Goal: Find specific page/section: Find specific page/section

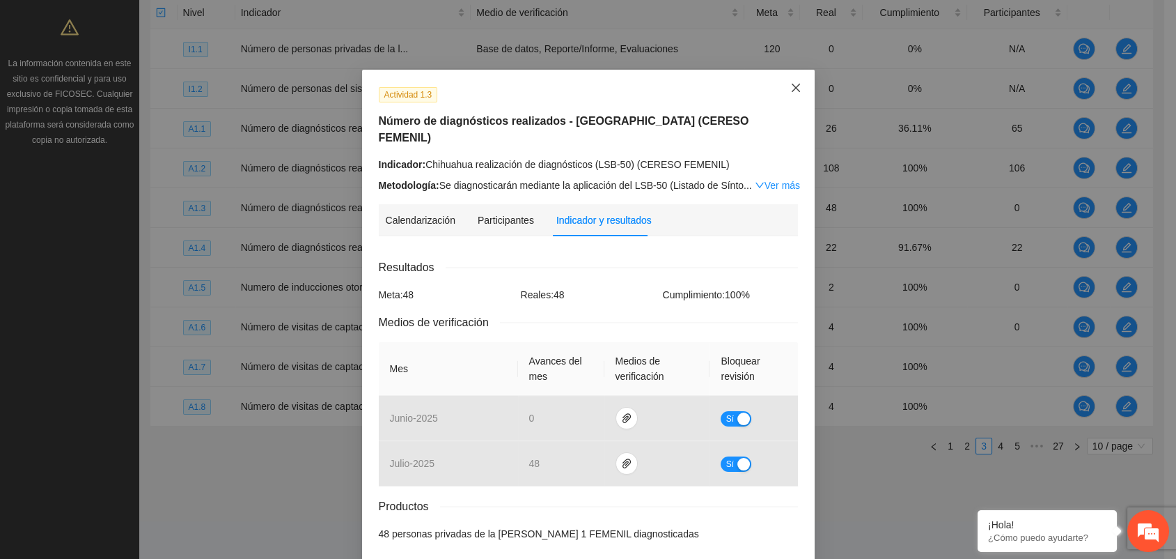
click at [783, 90] on span "Close" at bounding box center [796, 89] width 38 height 38
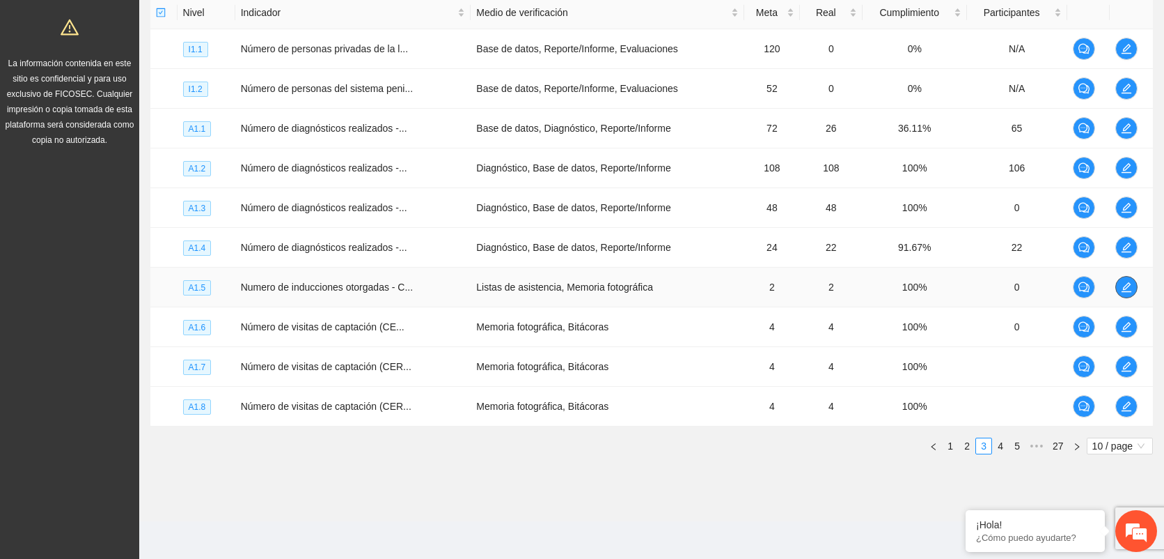
click at [1123, 282] on icon "edit" at bounding box center [1126, 286] width 11 height 11
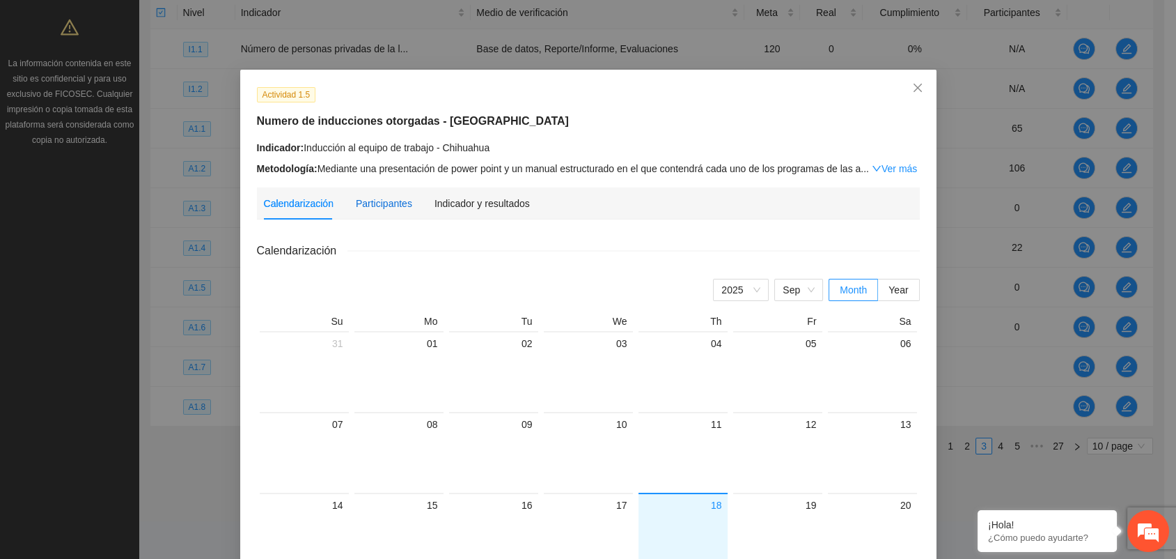
click at [378, 201] on div "Participantes" at bounding box center [384, 203] width 56 height 15
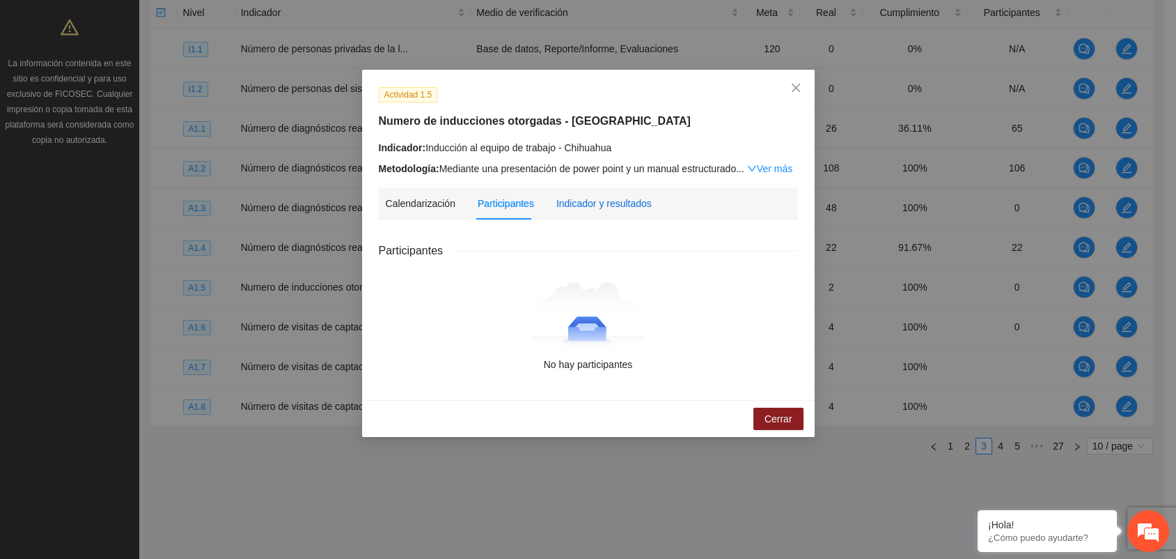
click at [596, 201] on div "Indicador y resultados" at bounding box center [603, 203] width 95 height 15
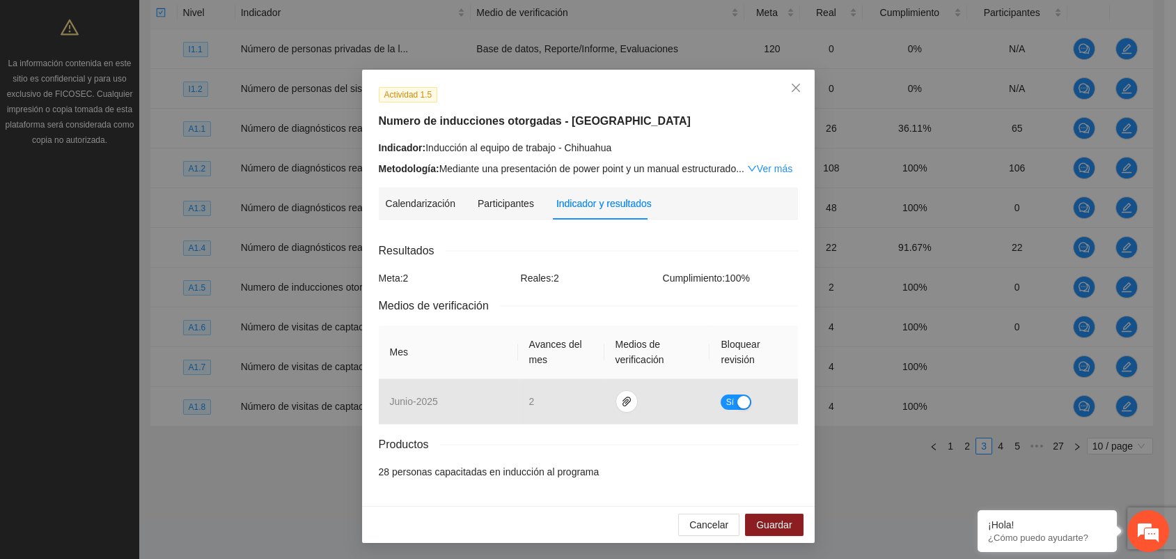
click at [197, 340] on div "Actividad 1.5 Numero de inducciones otorgadas - Chihuahua Indicador: Inducción …" at bounding box center [588, 279] width 1176 height 559
click at [698, 522] on span "Cancelar" at bounding box center [708, 524] width 39 height 15
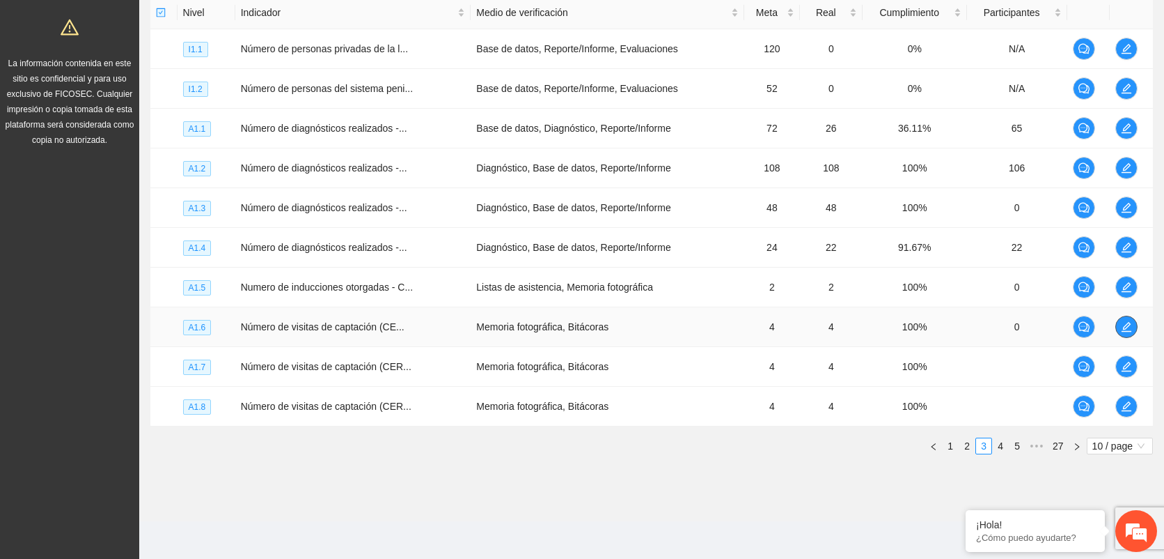
click at [1120, 323] on span "edit" at bounding box center [1126, 326] width 21 height 11
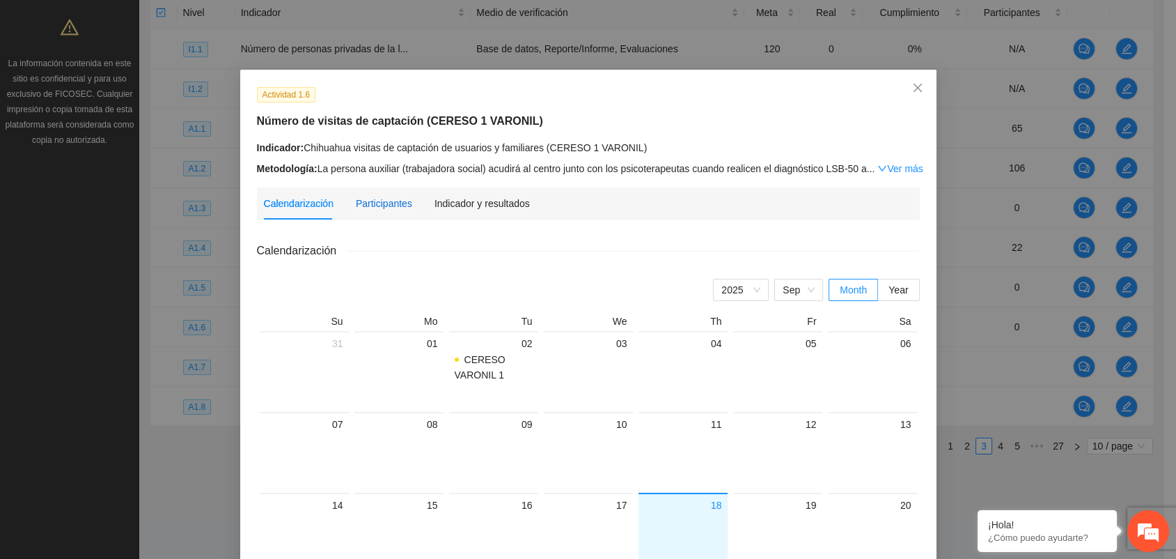
click at [356, 197] on div "Participantes" at bounding box center [384, 203] width 56 height 15
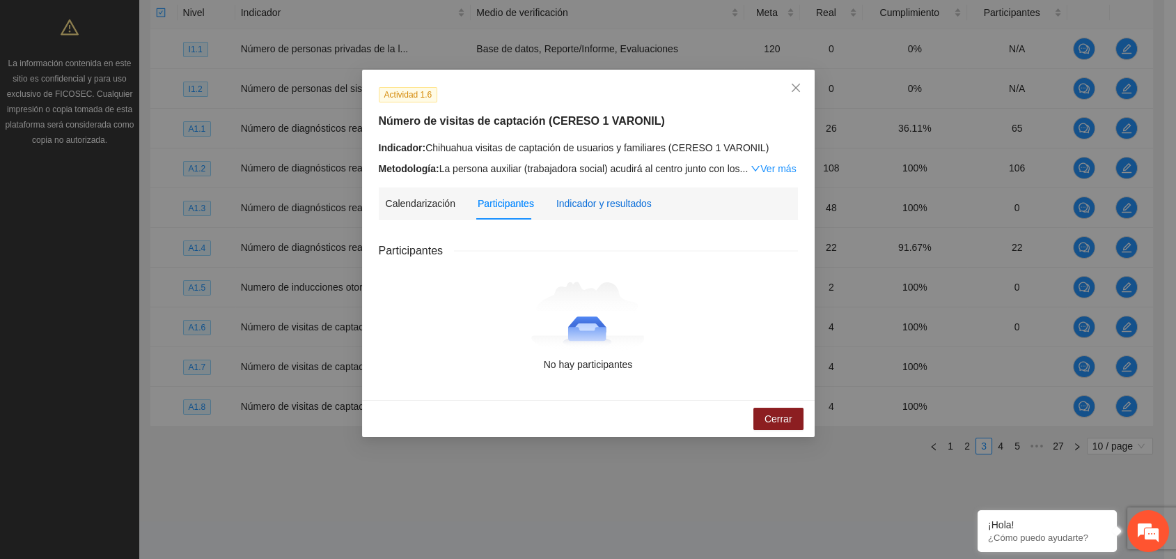
click at [603, 203] on div "Indicador y resultados" at bounding box center [603, 203] width 95 height 15
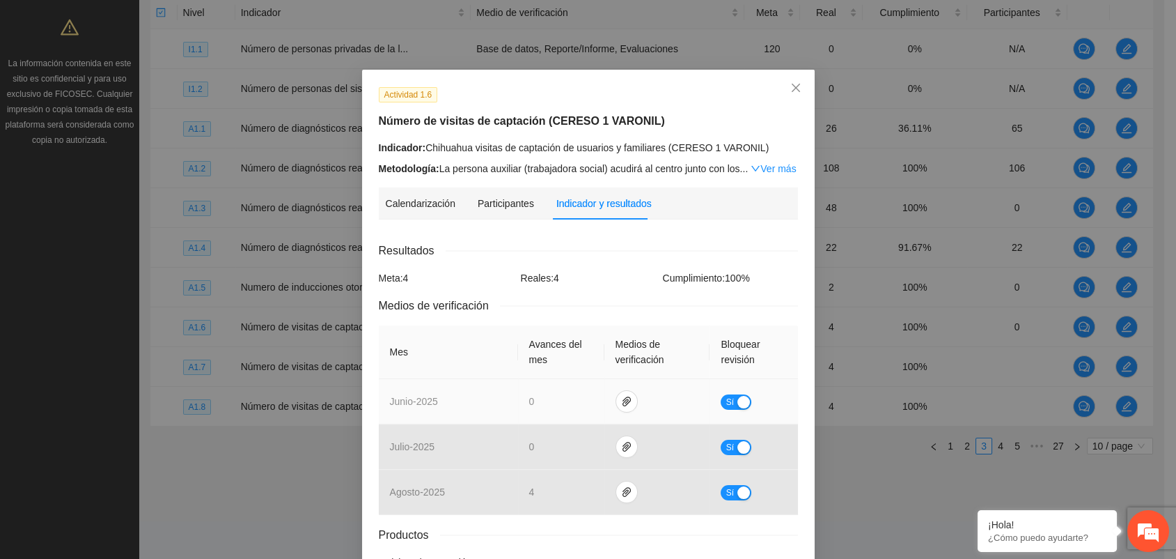
scroll to position [90, 0]
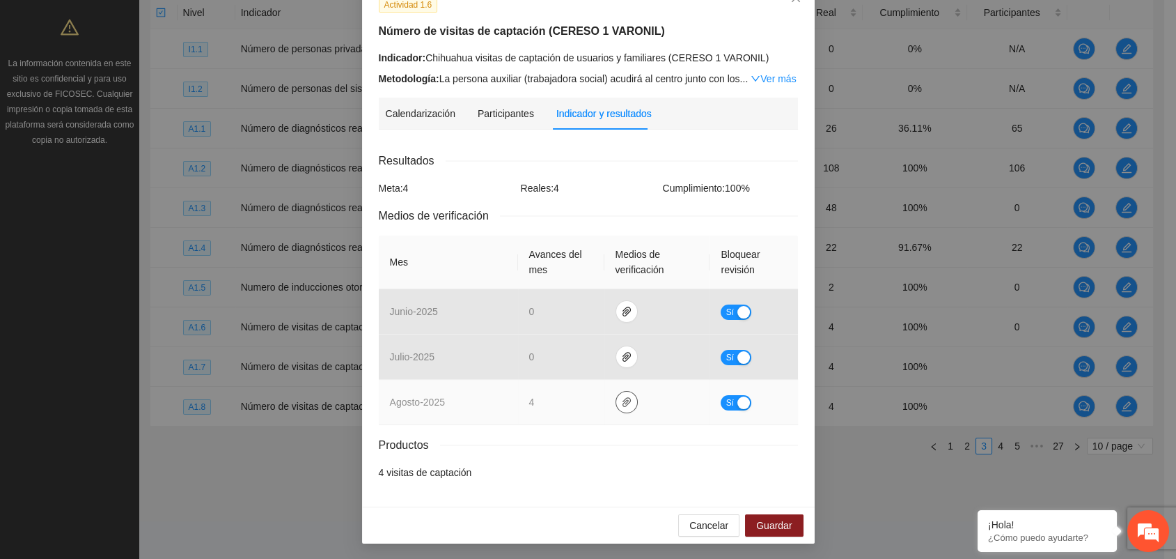
click at [622, 400] on icon "paper-clip" at bounding box center [626, 402] width 8 height 10
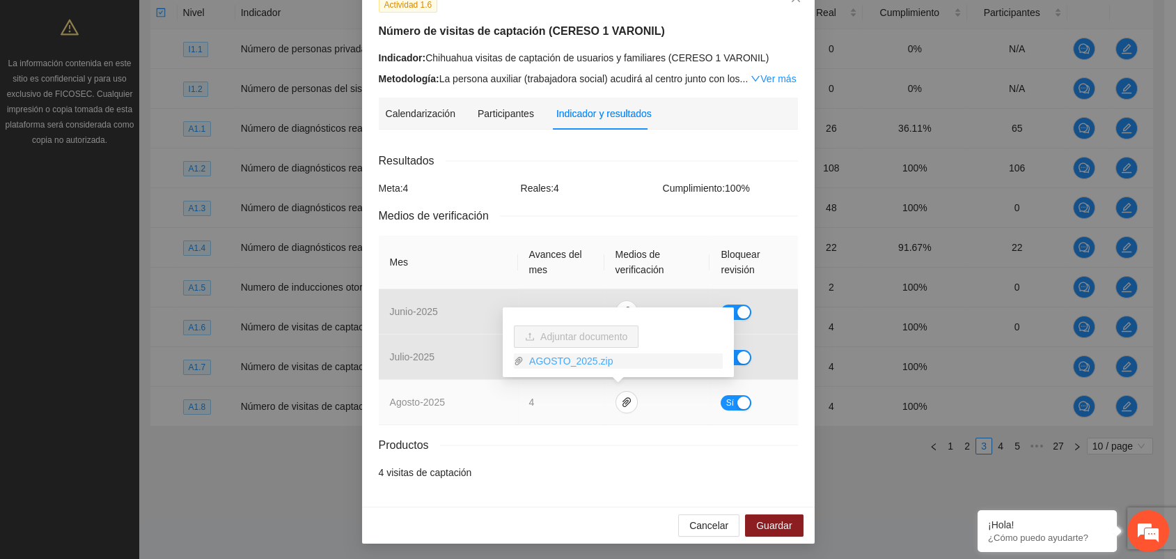
drag, startPoint x: 542, startPoint y: 357, endPoint x: 529, endPoint y: 356, distance: 12.6
click at [542, 357] on link "AGOSTO_2025.zip" at bounding box center [623, 360] width 199 height 15
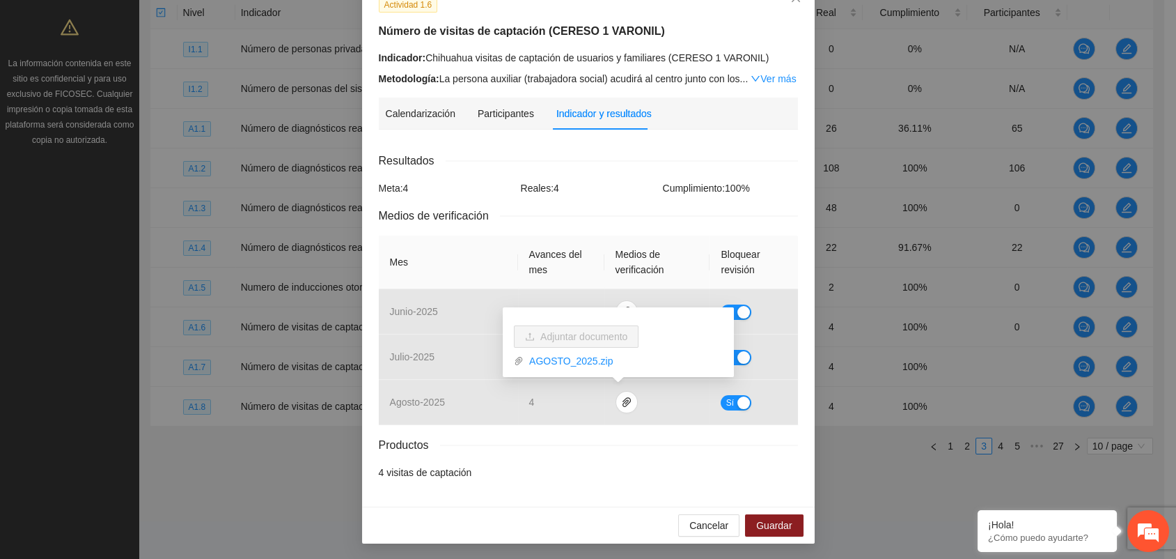
click at [170, 101] on div "Actividad 1.6 Número de visitas de captación (CERESO 1 VARONIL) Indicador: Chih…" at bounding box center [588, 279] width 1176 height 559
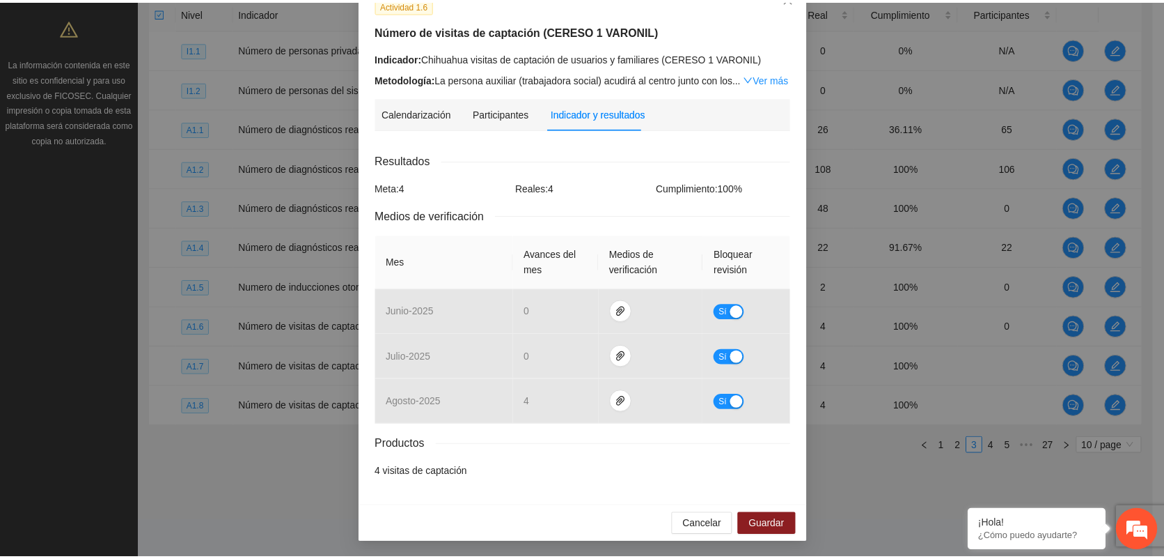
scroll to position [0, 0]
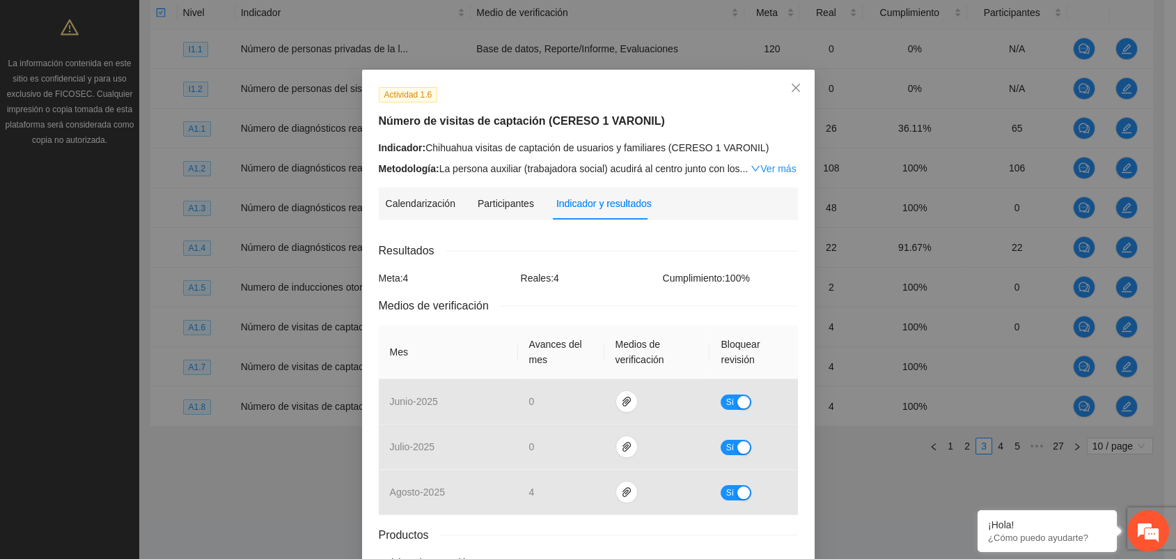
click at [543, 142] on div "Indicador: Chihuahua visitas de captación de usuarios y familiares (CERESO 1 VA…" at bounding box center [588, 147] width 419 height 15
click at [779, 171] on link "Ver más" at bounding box center [773, 168] width 45 height 11
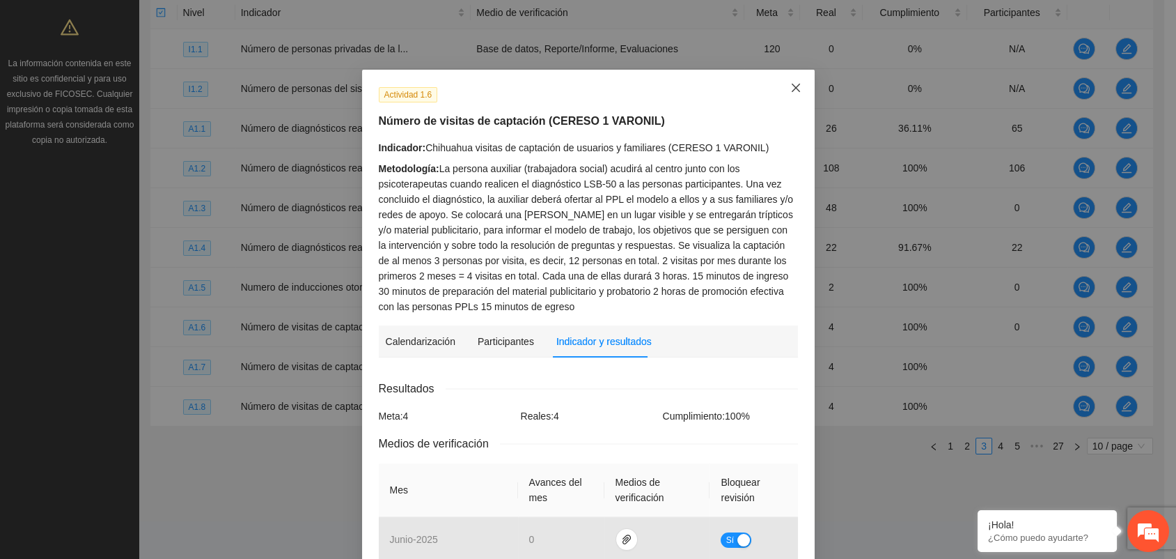
click at [791, 85] on icon "close" at bounding box center [795, 88] width 8 height 8
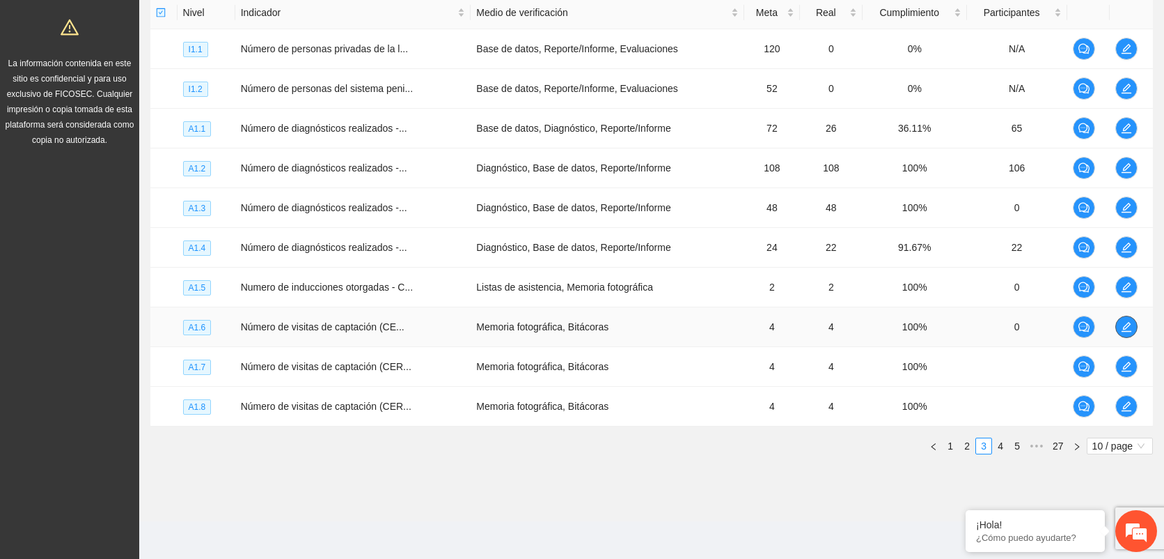
click at [1130, 325] on icon "edit" at bounding box center [1126, 326] width 11 height 11
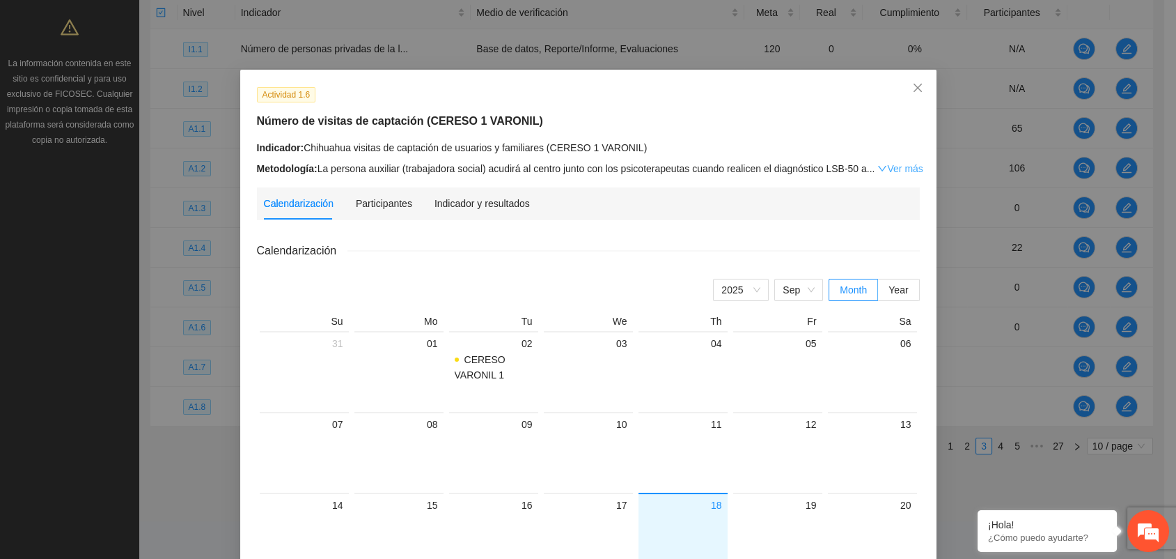
click at [883, 167] on link "Ver más" at bounding box center [899, 168] width 45 height 11
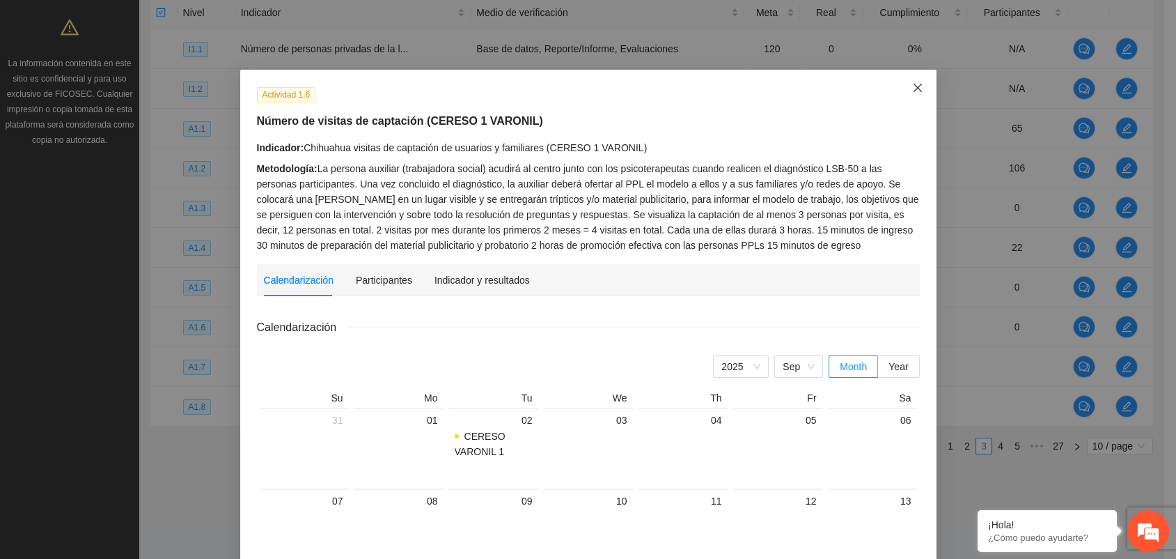
click at [915, 85] on icon "close" at bounding box center [917, 87] width 11 height 11
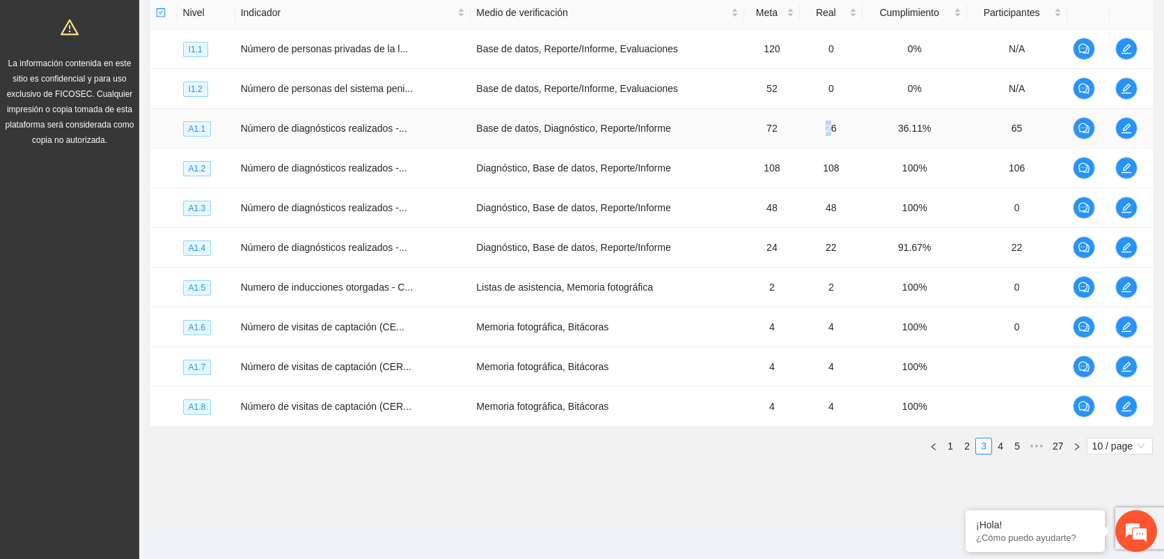
drag, startPoint x: 814, startPoint y: 123, endPoint x: 836, endPoint y: 123, distance: 21.6
click at [836, 123] on td "26" at bounding box center [831, 129] width 63 height 40
click at [1124, 325] on icon "edit" at bounding box center [1126, 326] width 11 height 11
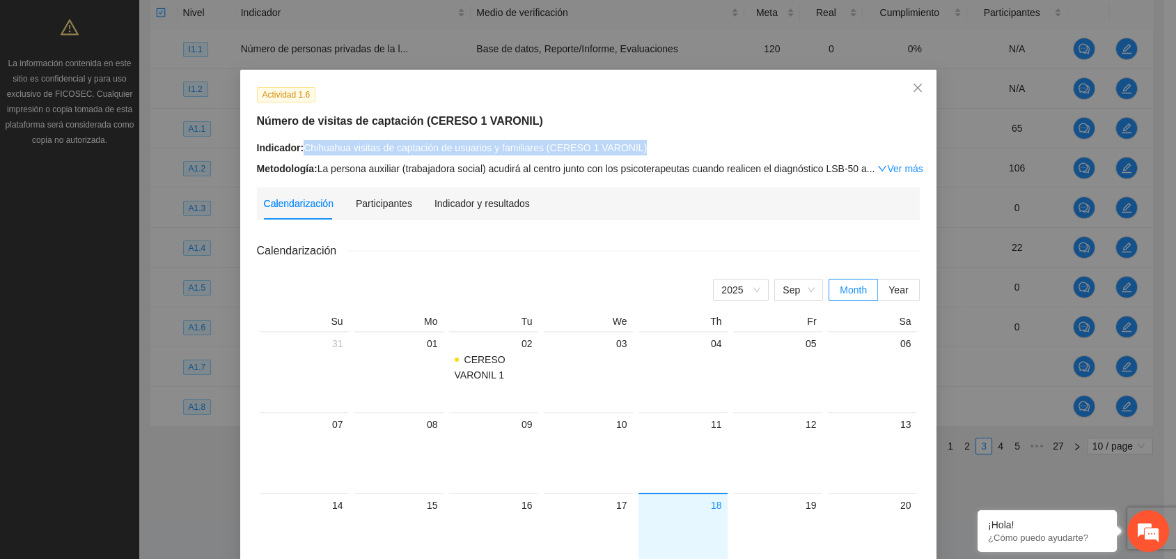
drag, startPoint x: 298, startPoint y: 144, endPoint x: 648, endPoint y: 155, distance: 349.8
click at [648, 155] on div "Indicador: Chihuahua visitas de captación de usuarios y familiares (CERESO 1 VA…" at bounding box center [588, 158] width 663 height 36
copy div "Chihuahua visitas de captación de usuarios y familiares (CERESO 1 VARONIL)"
click at [311, 163] on strong "Metodología:" at bounding box center [287, 168] width 61 height 11
click at [913, 91] on icon "close" at bounding box center [917, 88] width 8 height 8
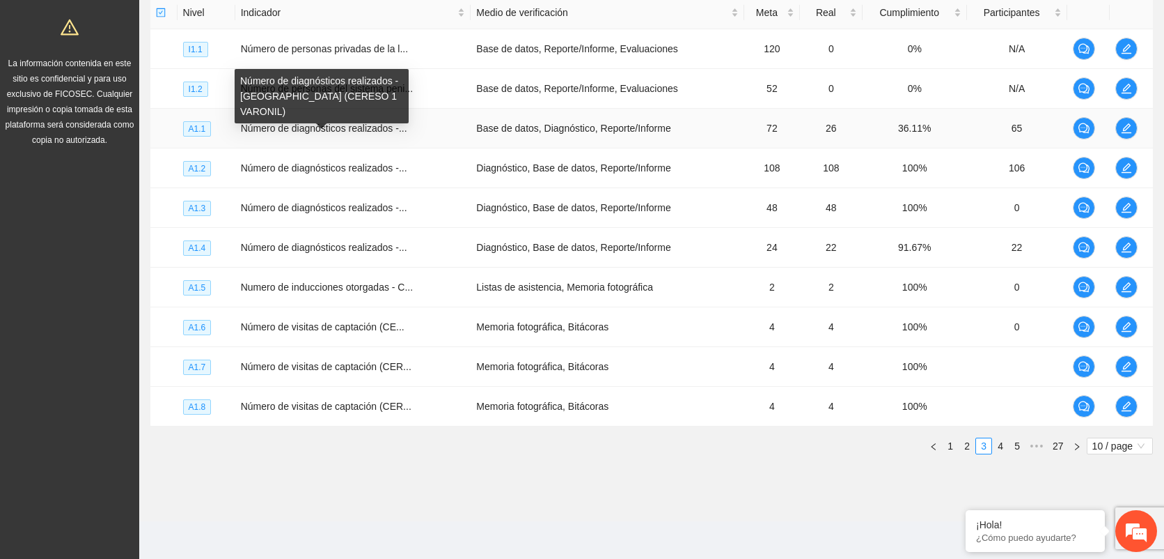
click at [320, 127] on span "Número de diagnósticos realizados -..." at bounding box center [324, 128] width 166 height 11
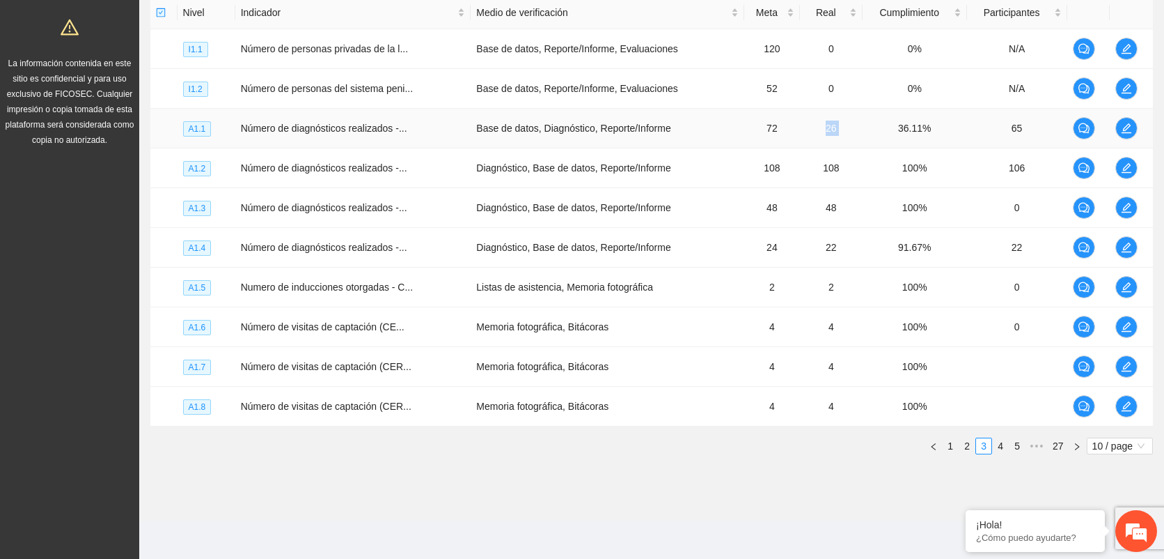
drag, startPoint x: 822, startPoint y: 127, endPoint x: 859, endPoint y: 127, distance: 36.9
click at [859, 127] on tr "A1.1 Número de diagnósticos realizados -... Base de datos, Diagnóstico, Reporte…" at bounding box center [651, 129] width 1003 height 40
drag, startPoint x: 340, startPoint y: 416, endPoint x: 438, endPoint y: 379, distance: 104.9
click at [340, 415] on td "Número de visitas de captación (CER..." at bounding box center [353, 406] width 236 height 40
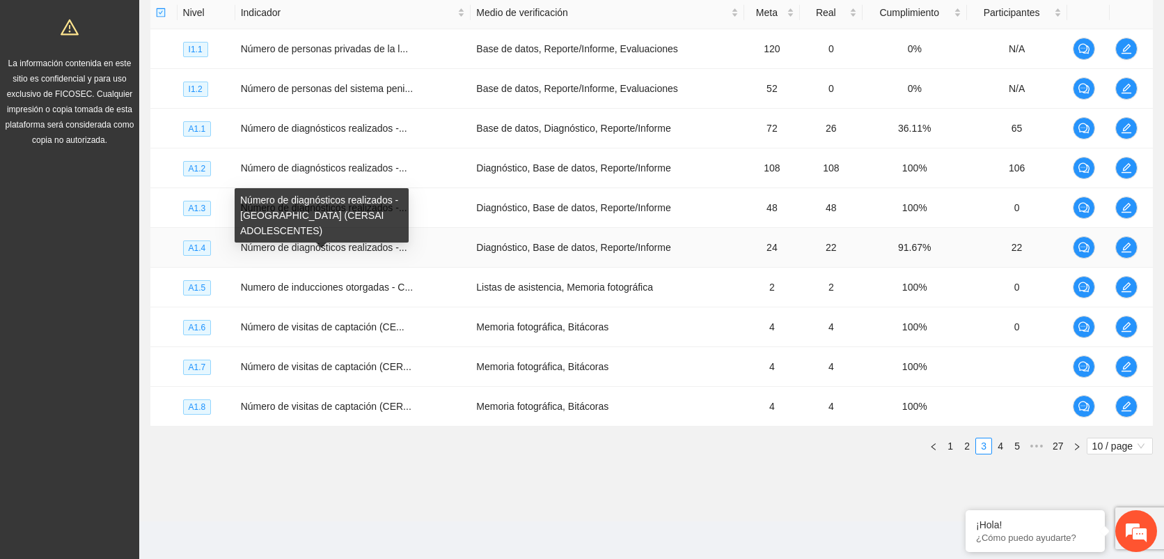
click at [352, 242] on span "Número de diagnósticos realizados -..." at bounding box center [324, 247] width 166 height 11
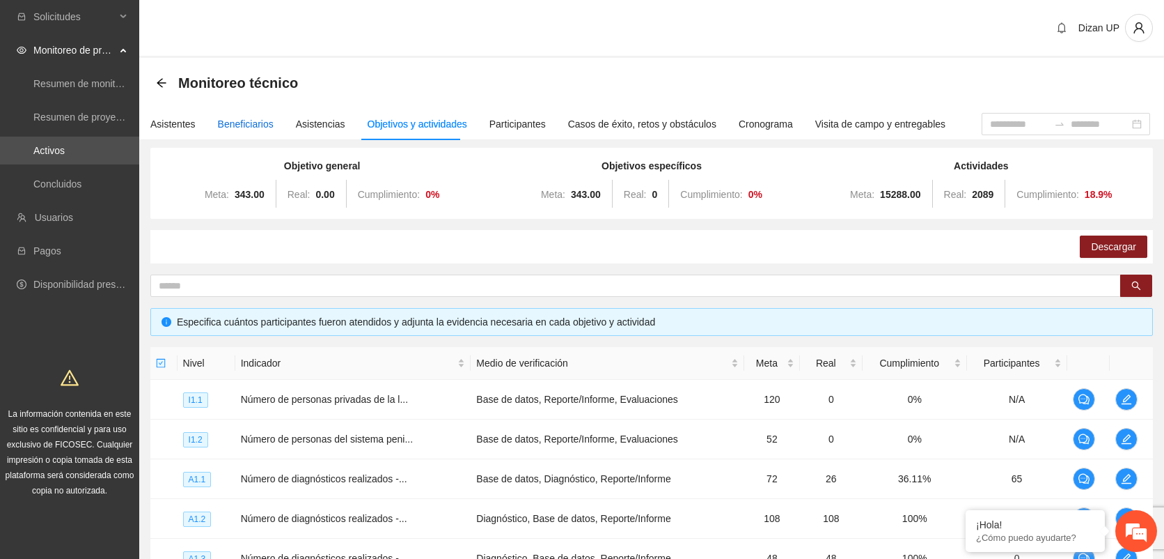
click at [243, 127] on div "Beneficiarios" at bounding box center [246, 123] width 56 height 15
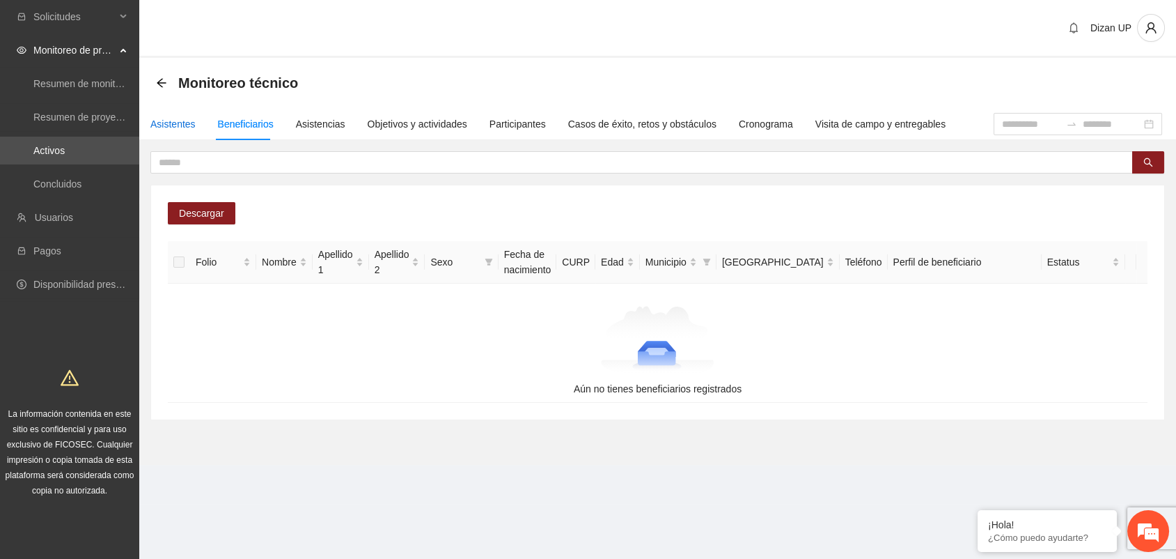
click at [182, 127] on div "Asistentes" at bounding box center [172, 123] width 45 height 15
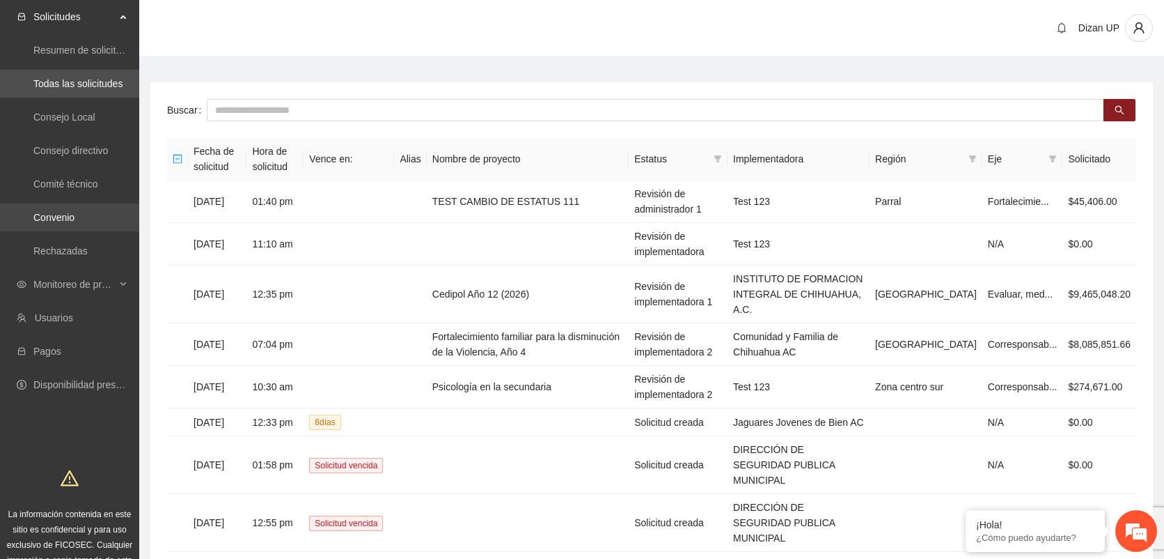
click at [50, 221] on link "Convenio" at bounding box center [53, 217] width 41 height 11
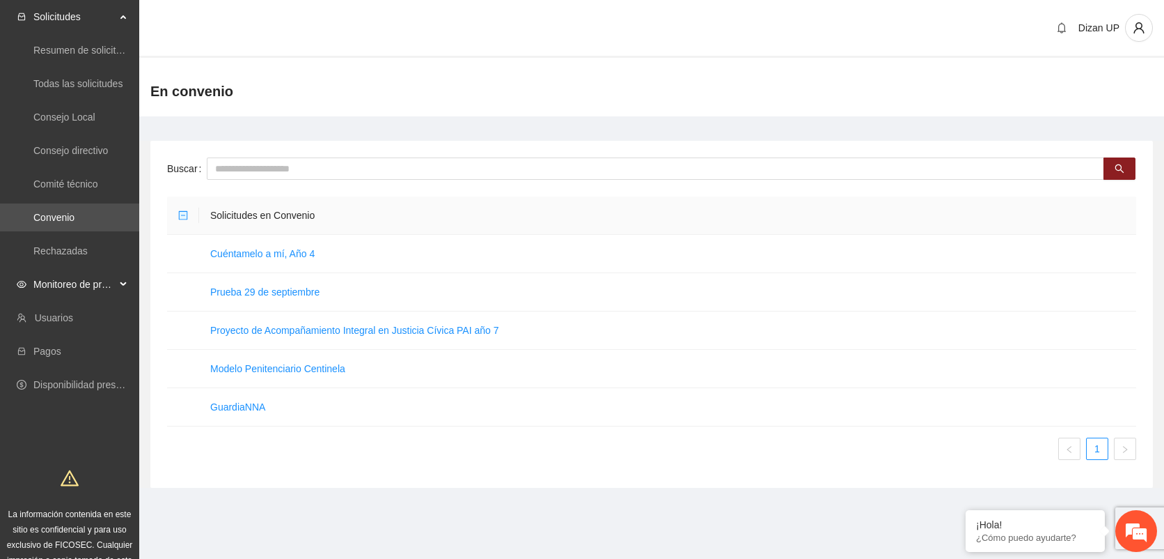
click at [63, 286] on span "Monitoreo de proyectos" at bounding box center [74, 284] width 82 height 28
click at [115, 289] on span "Monitoreo de proyectos" at bounding box center [74, 284] width 82 height 28
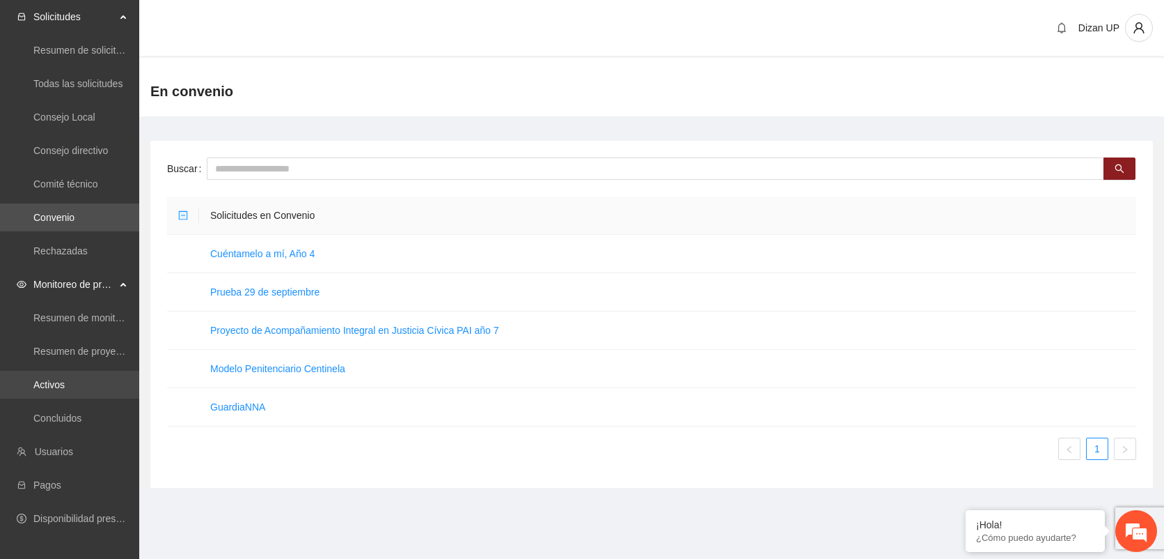
click at [50, 382] on link "Activos" at bounding box center [48, 384] width 31 height 11
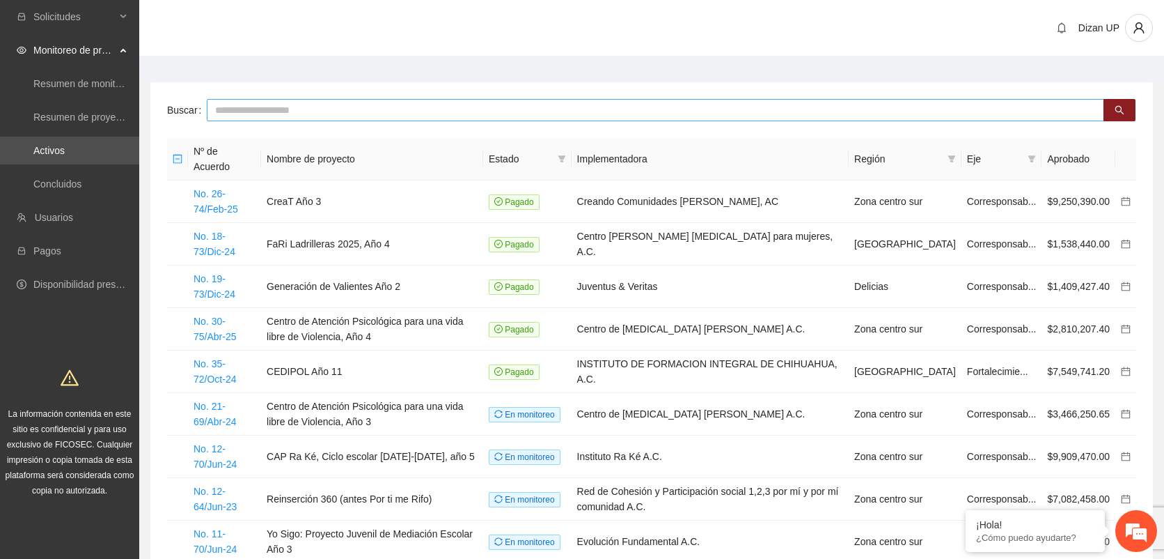
click at [253, 107] on input "text" at bounding box center [656, 110] width 898 height 22
type input "***"
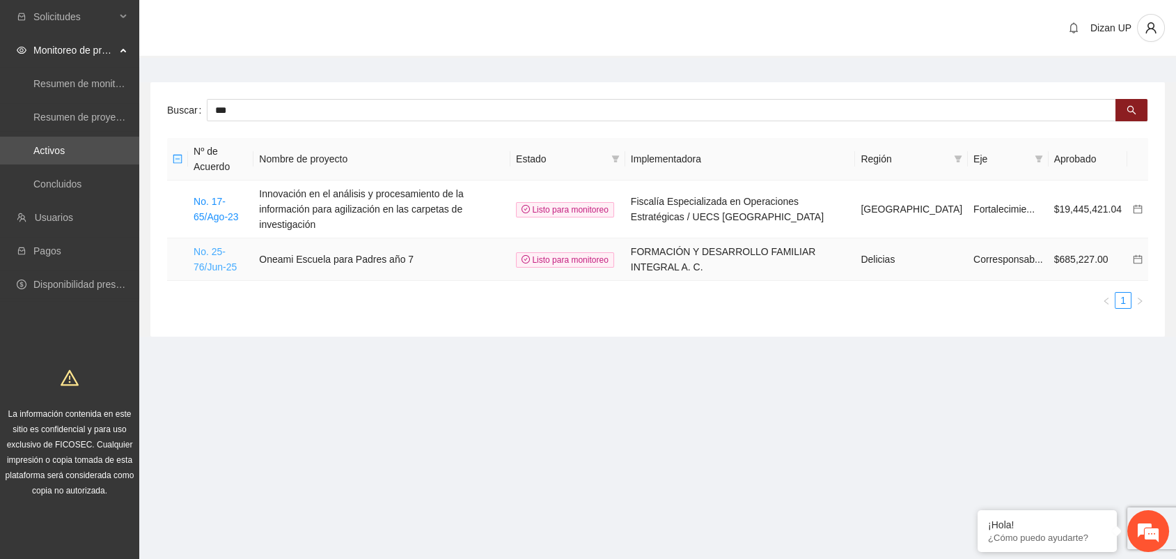
click at [204, 246] on link "No. 25-76/Jun-25" at bounding box center [215, 259] width 43 height 26
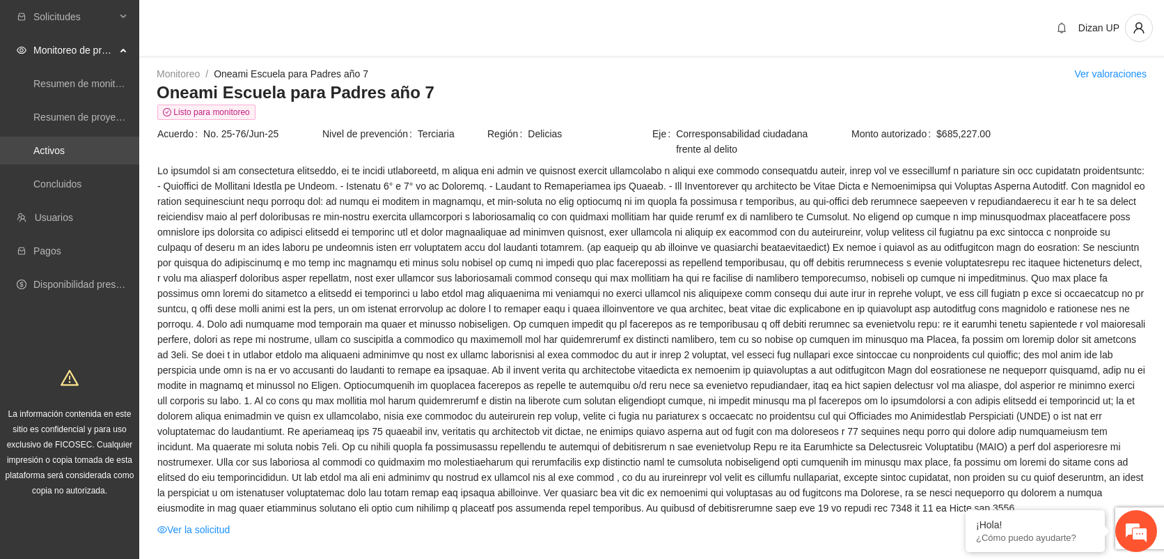
click at [65, 150] on link "Activos" at bounding box center [48, 150] width 31 height 11
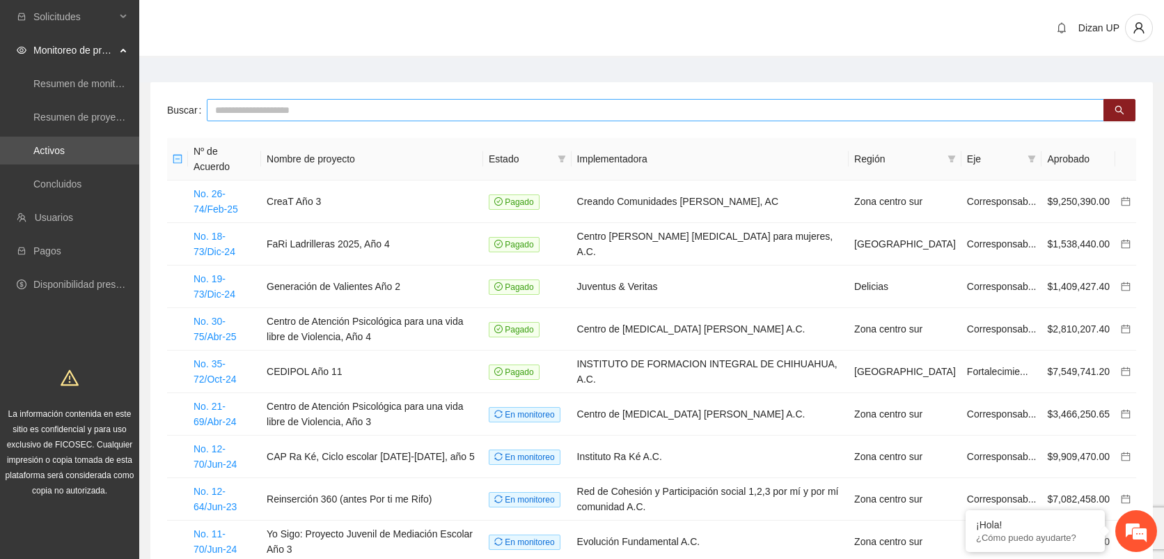
click at [280, 111] on input "text" at bounding box center [656, 110] width 898 height 22
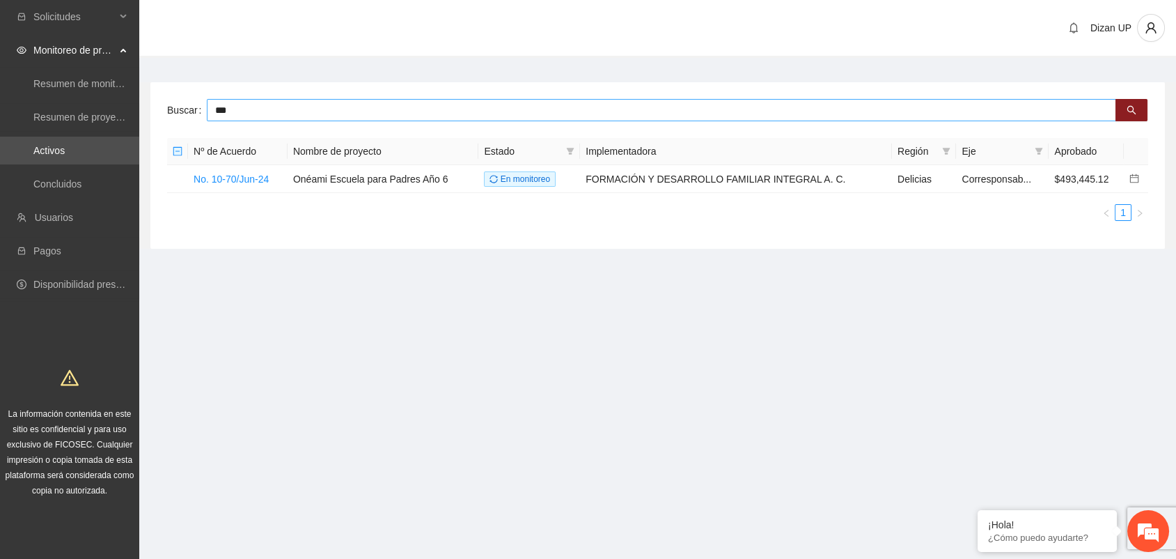
type input "***"
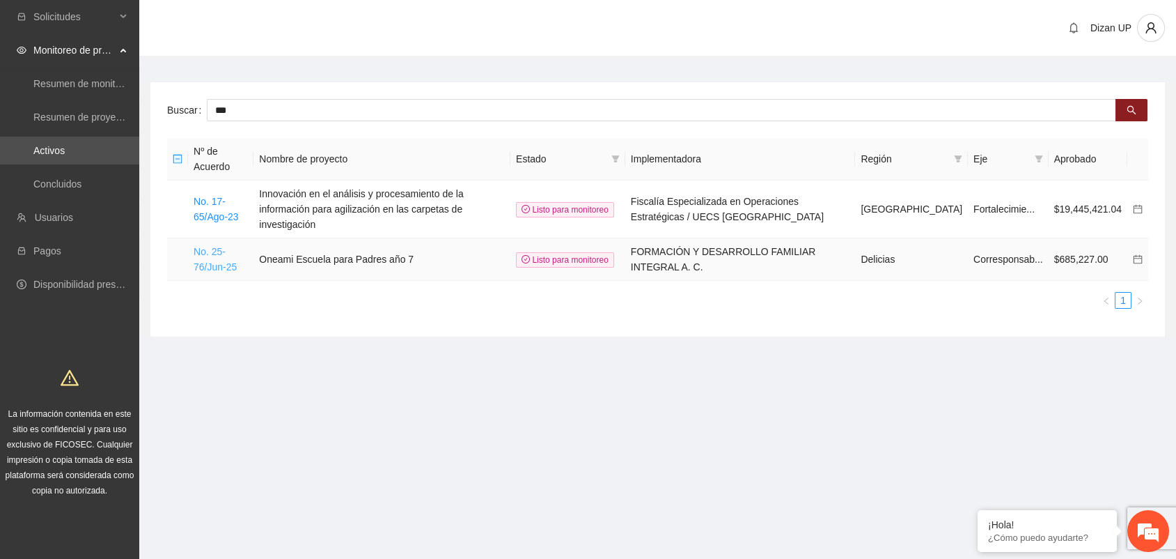
click at [208, 246] on link "No. 25-76/Jun-25" at bounding box center [215, 259] width 43 height 26
